Goal: Transaction & Acquisition: Purchase product/service

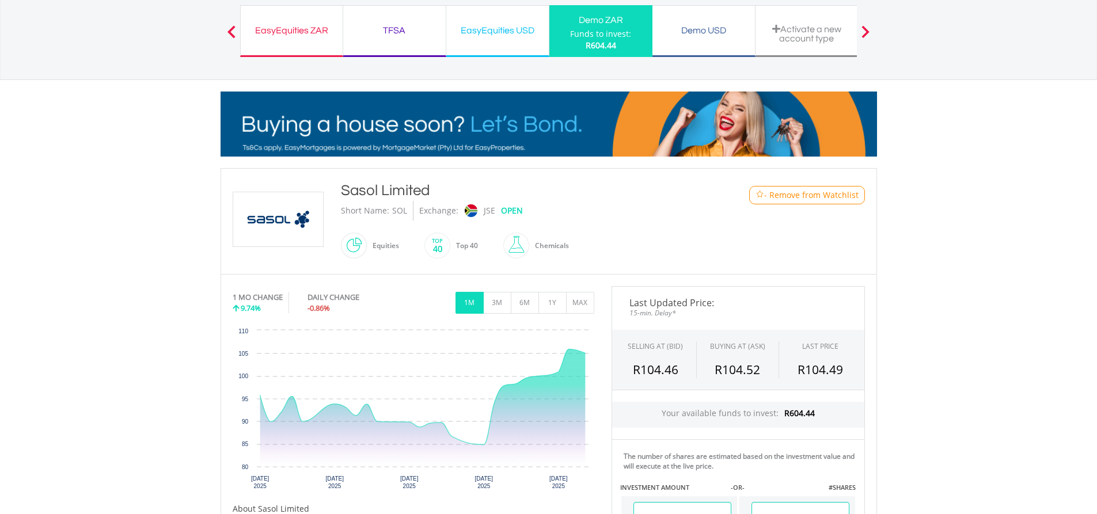
scroll to position [74, 0]
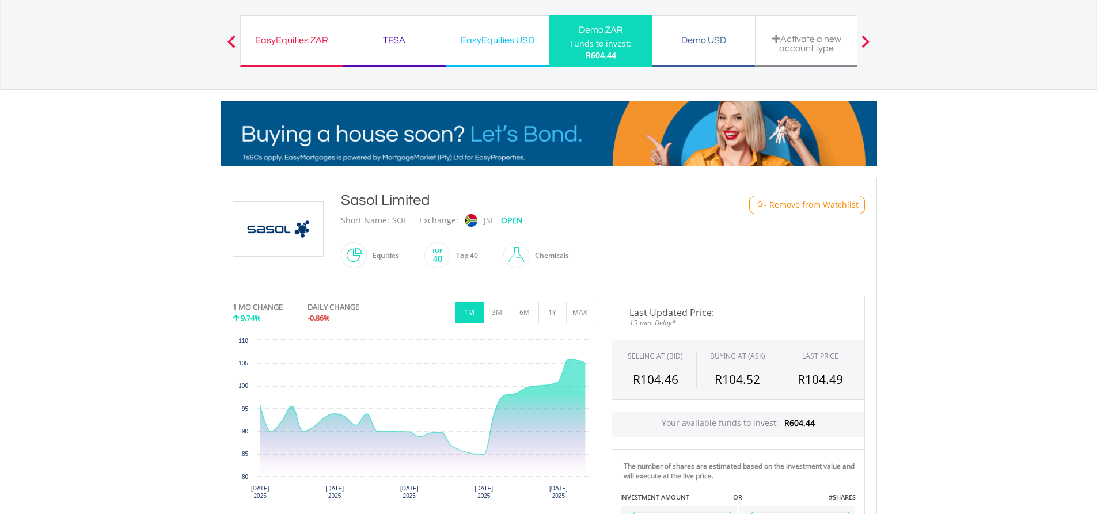
click at [289, 231] on img at bounding box center [278, 229] width 86 height 54
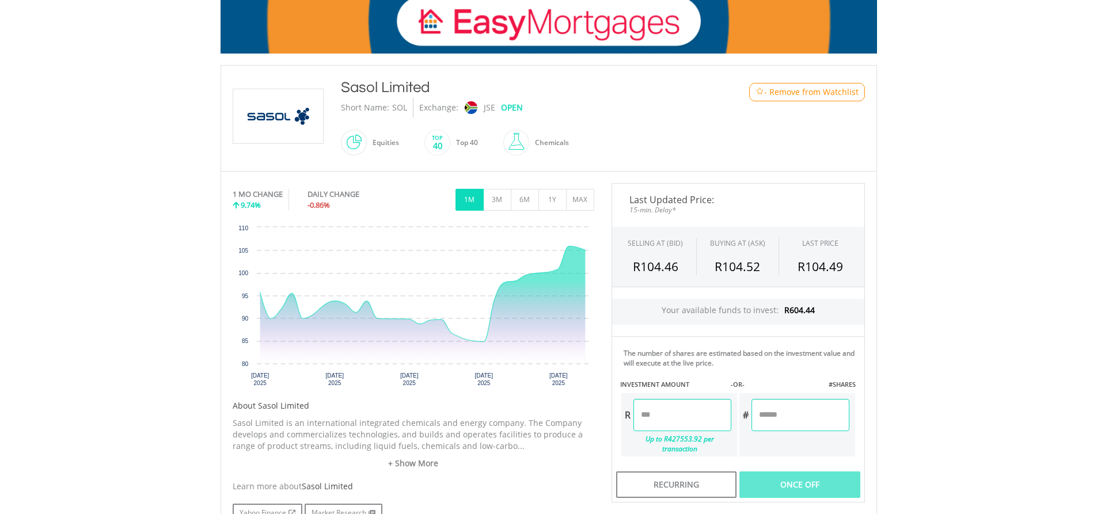
scroll to position [246, 0]
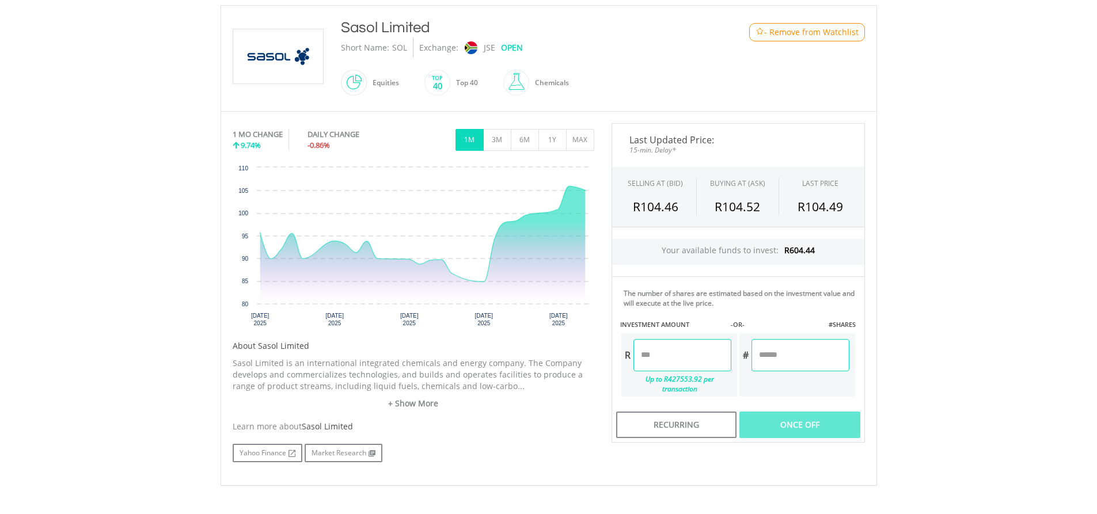
click at [780, 412] on div "Once Off" at bounding box center [799, 425] width 120 height 26
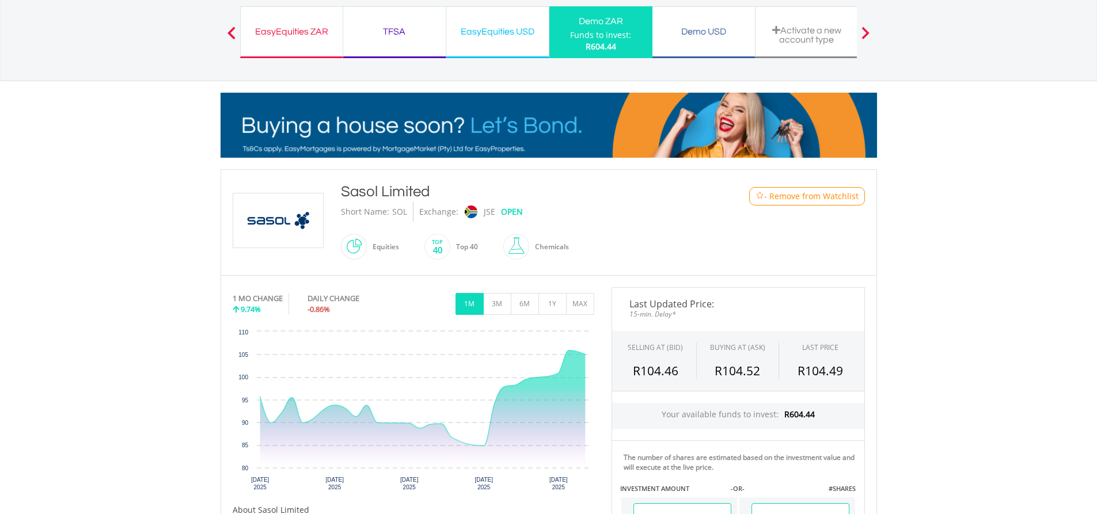
scroll to position [16, 0]
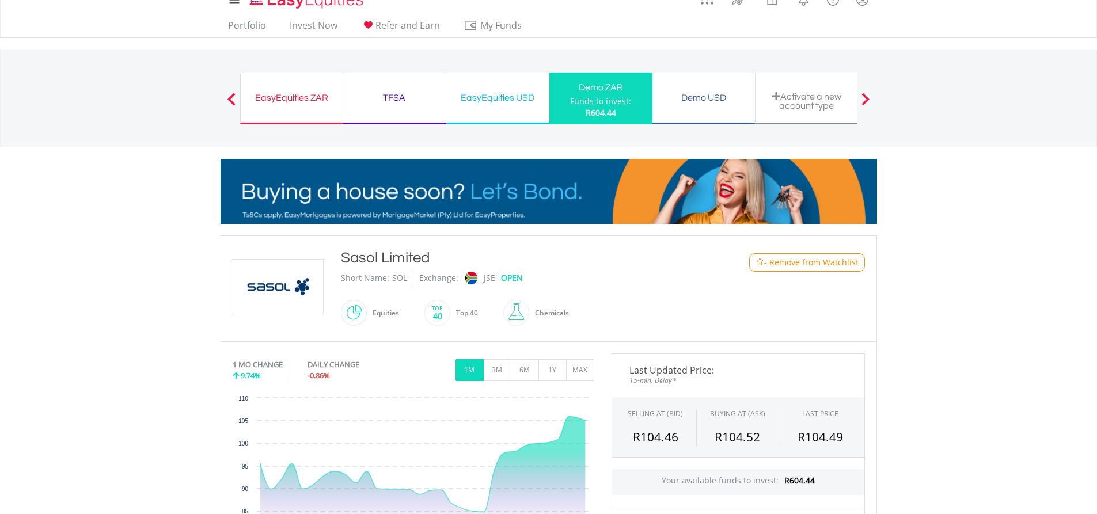
click at [501, 107] on div "EasyEquities USD Funds to invest: R604.44" at bounding box center [497, 99] width 103 height 52
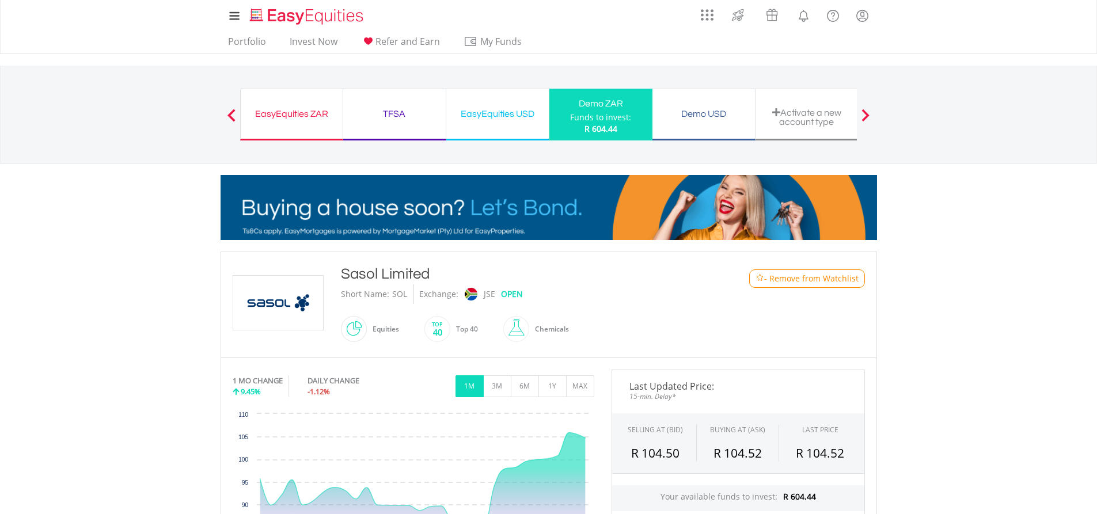
click at [400, 117] on div "TFSA" at bounding box center [394, 114] width 89 height 16
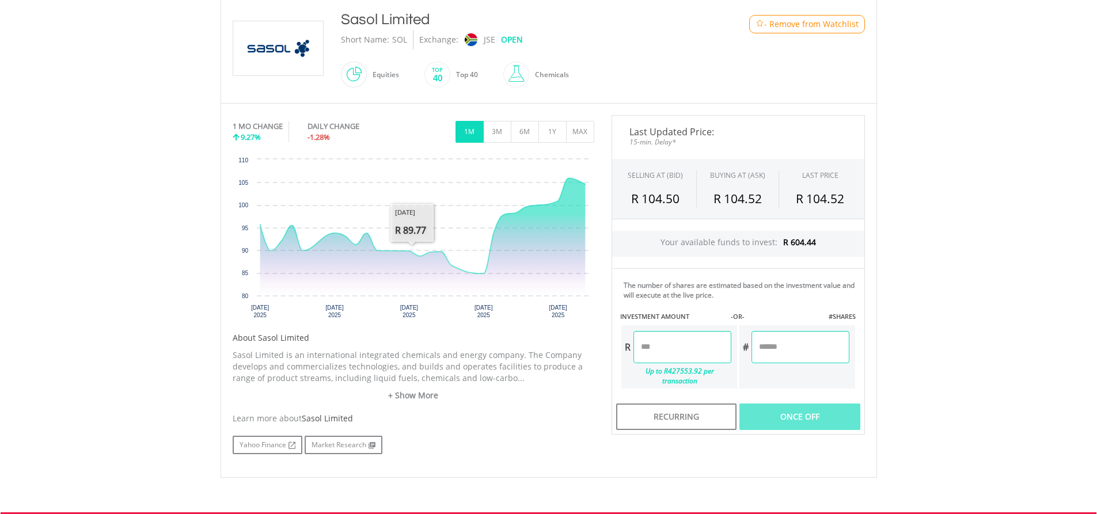
scroll to position [33, 0]
